Goal: Transaction & Acquisition: Purchase product/service

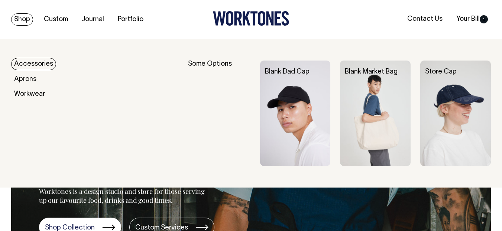
click at [27, 21] on link "Shop" at bounding box center [22, 19] width 22 height 12
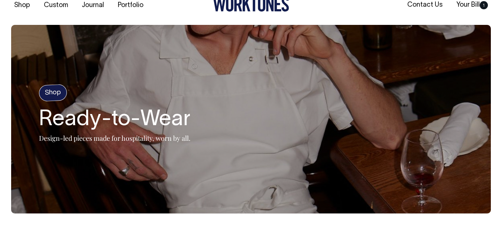
scroll to position [14, 0]
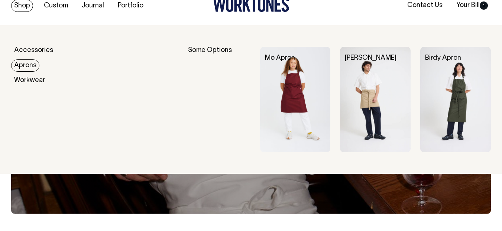
click at [24, 60] on link "Aprons" at bounding box center [25, 66] width 28 height 12
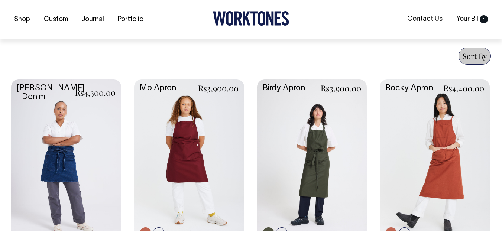
scroll to position [280, 0]
click at [475, 60] on span "Sort By" at bounding box center [475, 56] width 24 height 10
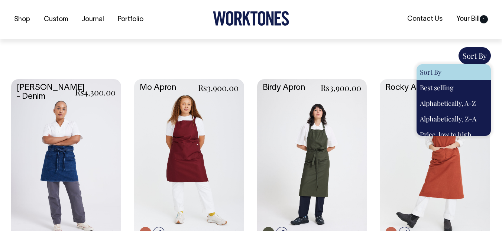
click at [362, 60] on div "Sort By Sort By Best selling Alphabetically, A-Z Alphabetically, Z-A Price, low…" at bounding box center [251, 55] width 480 height 17
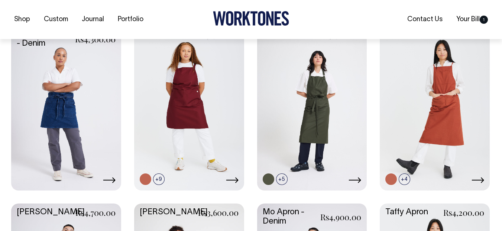
scroll to position [275, 0]
click at [94, 97] on link at bounding box center [66, 108] width 110 height 164
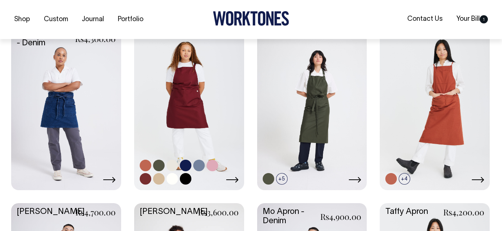
click at [200, 92] on link at bounding box center [189, 108] width 110 height 164
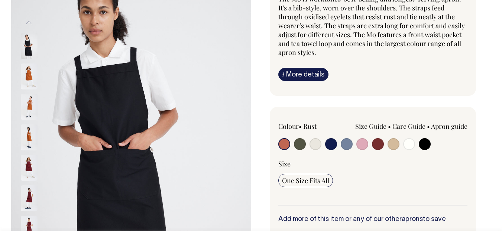
scroll to position [82, 0]
click at [303, 148] on input "radio" at bounding box center [300, 144] width 12 height 12
radio input "true"
select select "Olive"
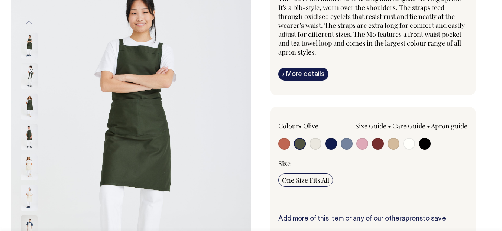
click at [312, 145] on input "radio" at bounding box center [316, 144] width 12 height 12
radio input "true"
select select "Natural"
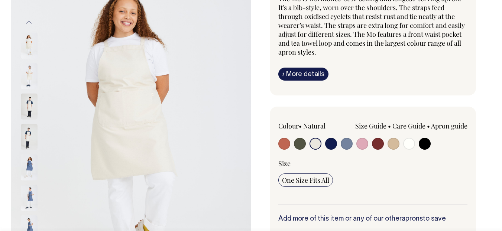
click at [331, 145] on input "radio" at bounding box center [331, 144] width 12 height 12
radio input "true"
select select "Dark Navy"
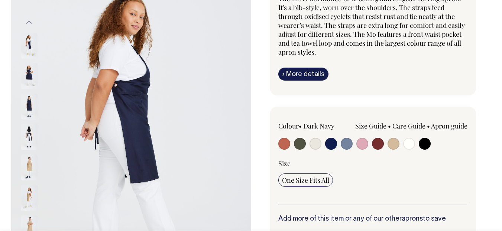
click at [345, 145] on input "radio" at bounding box center [347, 144] width 12 height 12
radio input "true"
select select "Blue/Grey"
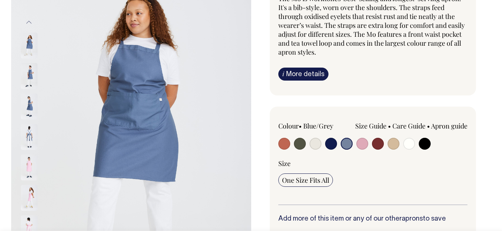
click at [136, 122] on img at bounding box center [131, 137] width 240 height 360
click at [26, 167] on img at bounding box center [29, 168] width 17 height 26
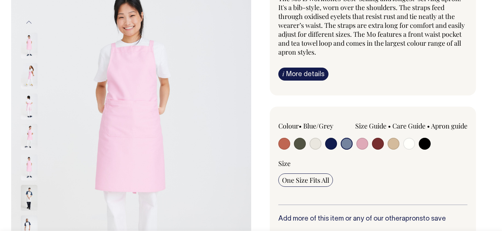
click at [28, 195] on img at bounding box center [29, 198] width 17 height 26
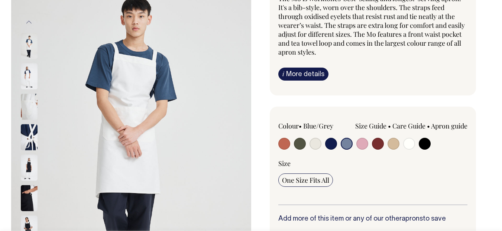
click at [31, 170] on img at bounding box center [29, 168] width 17 height 26
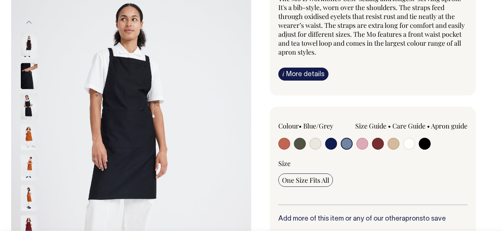
click at [29, 173] on img at bounding box center [29, 168] width 17 height 26
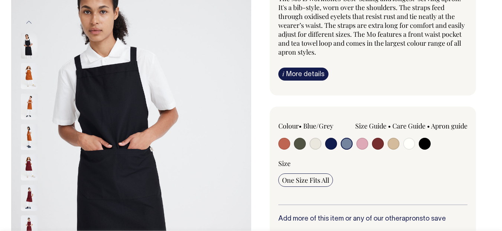
click at [283, 141] on input "radio" at bounding box center [285, 144] width 12 height 12
radio input "true"
select select "Rust"
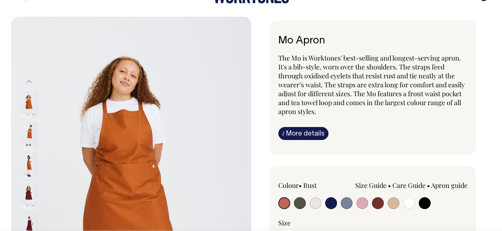
radio input "true"
select select "Blue/Grey"
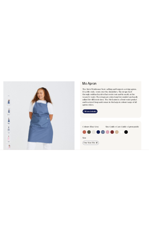
scroll to position [55, 0]
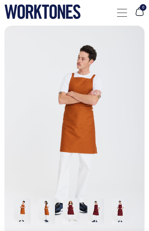
scroll to position [153, 0]
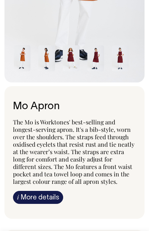
radio input "true"
select select "Blue/Grey"
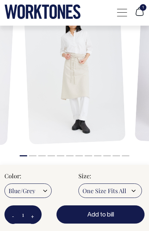
scroll to position [1065, 0]
click at [32, 218] on button "+" at bounding box center [32, 217] width 15 height 16
click at [33, 218] on button "+" at bounding box center [32, 217] width 15 height 16
type input "3"
click at [22, 191] on select "Rust Olive Natural Dark Navy Blue/Grey Pink [GEOGRAPHIC_DATA] Khaki Off-White B…" at bounding box center [27, 191] width 47 height 15
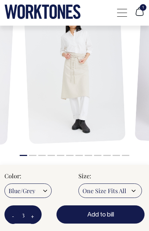
select select "Pink"
radio input "true"
click at [4, 184] on select "Rust Olive Natural Dark Navy Blue/Grey Pink [GEOGRAPHIC_DATA] Khaki Off-White B…" at bounding box center [27, 191] width 47 height 15
radio input "true"
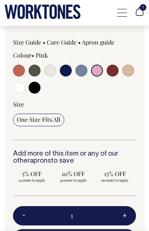
scroll to position [360, 0]
